Goal: Transaction & Acquisition: Purchase product/service

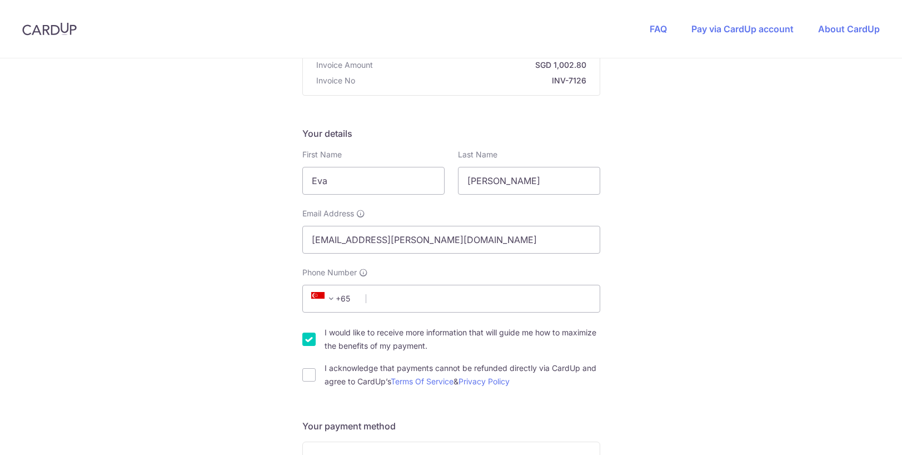
scroll to position [167, 0]
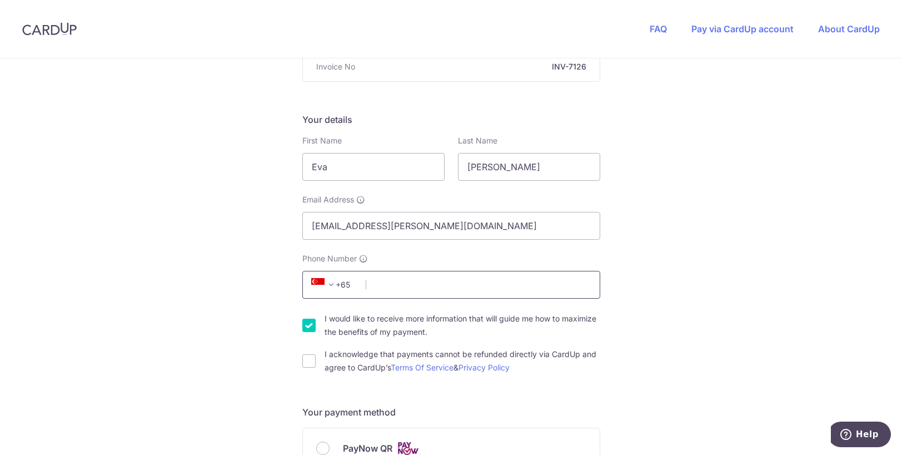
click at [465, 281] on input "Phone Number" at bounding box center [451, 285] width 298 height 28
type input "97694356"
click at [307, 361] on input "I acknowledge that payments cannot be refunded directly via CardUp and agree to…" at bounding box center [308, 360] width 13 height 13
checkbox input "true"
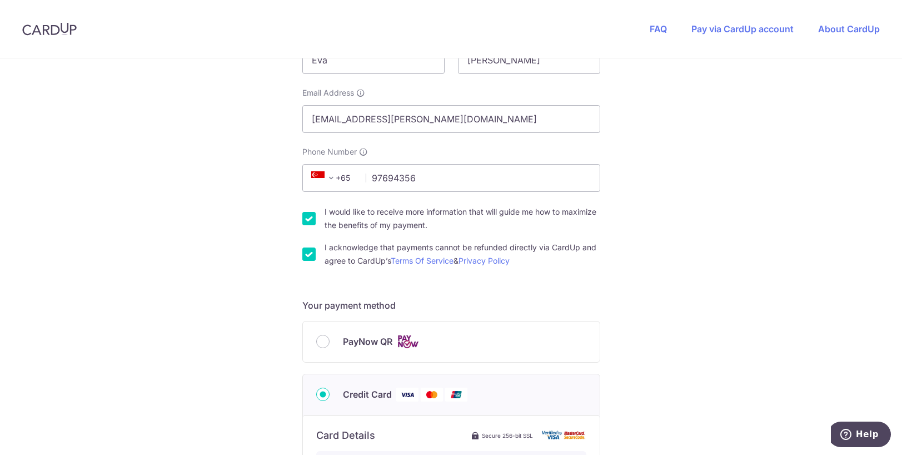
scroll to position [278, 0]
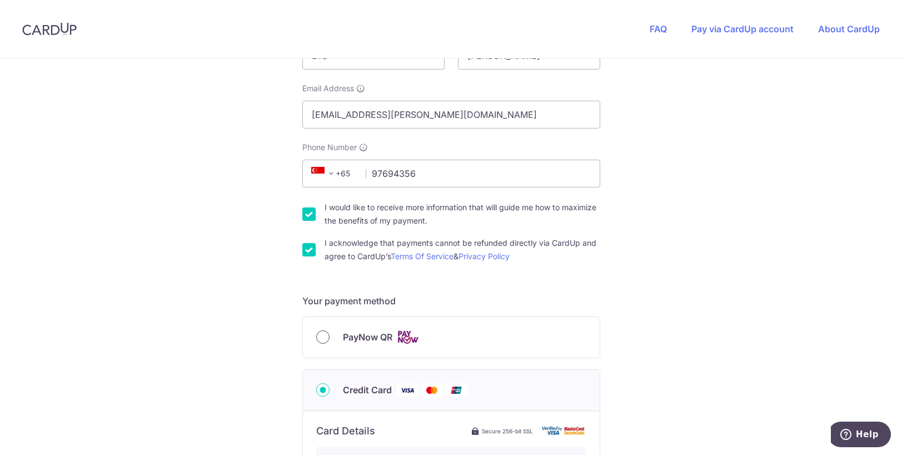
click at [320, 338] on input "PayNow QR" at bounding box center [322, 336] width 13 height 13
radio input "true"
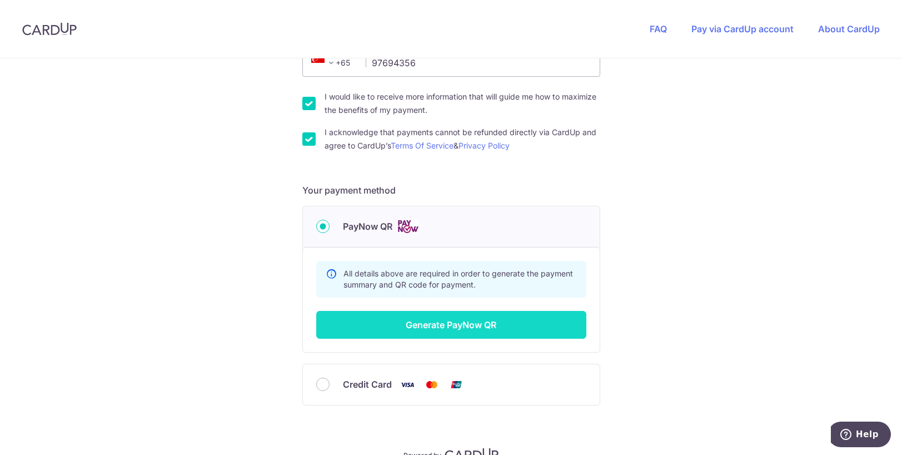
scroll to position [389, 0]
click at [466, 321] on button "Generate PayNow QR" at bounding box center [451, 324] width 270 height 28
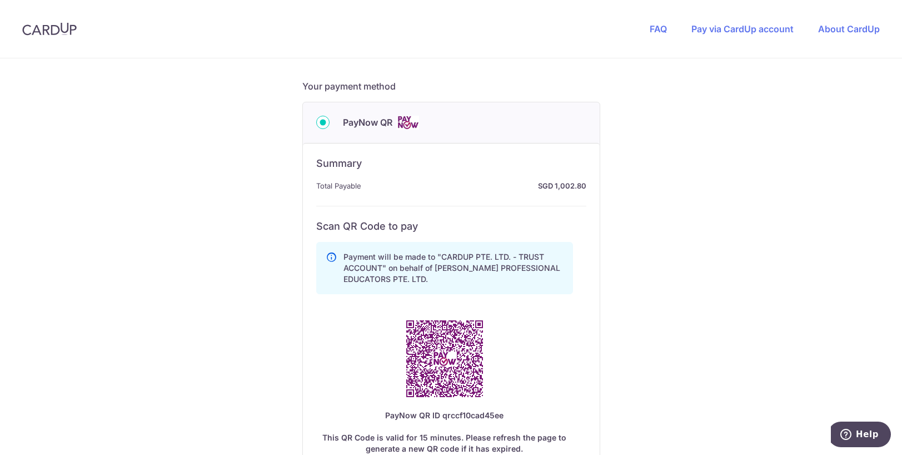
scroll to position [500, 0]
